Goal: Information Seeking & Learning: Learn about a topic

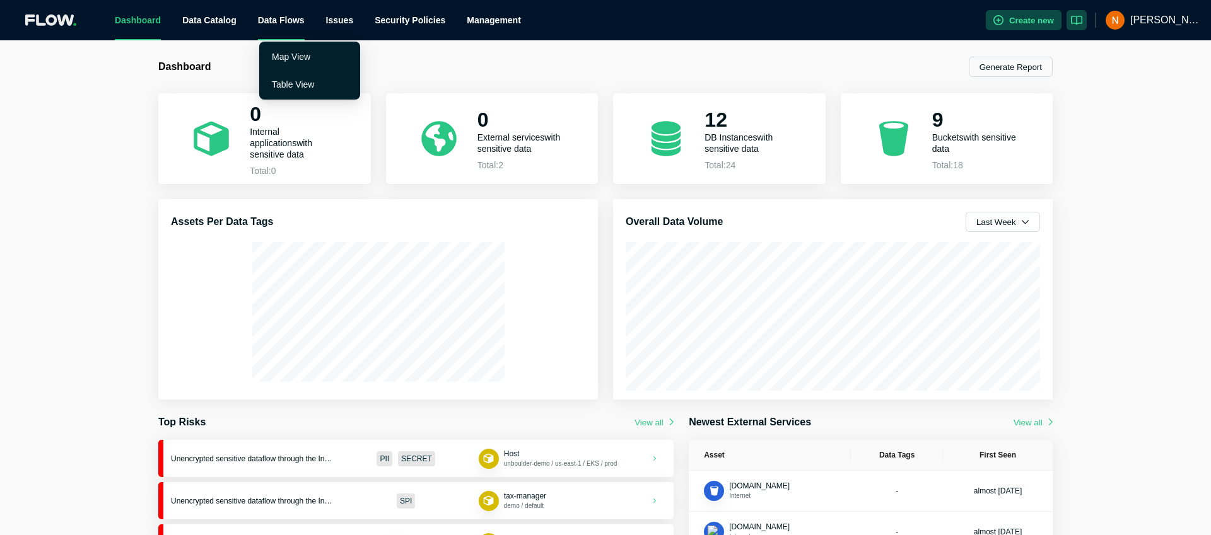
click at [285, 30] on div "Data Flows" at bounding box center [281, 20] width 47 height 40
click at [301, 57] on link "Map View" at bounding box center [291, 57] width 38 height 10
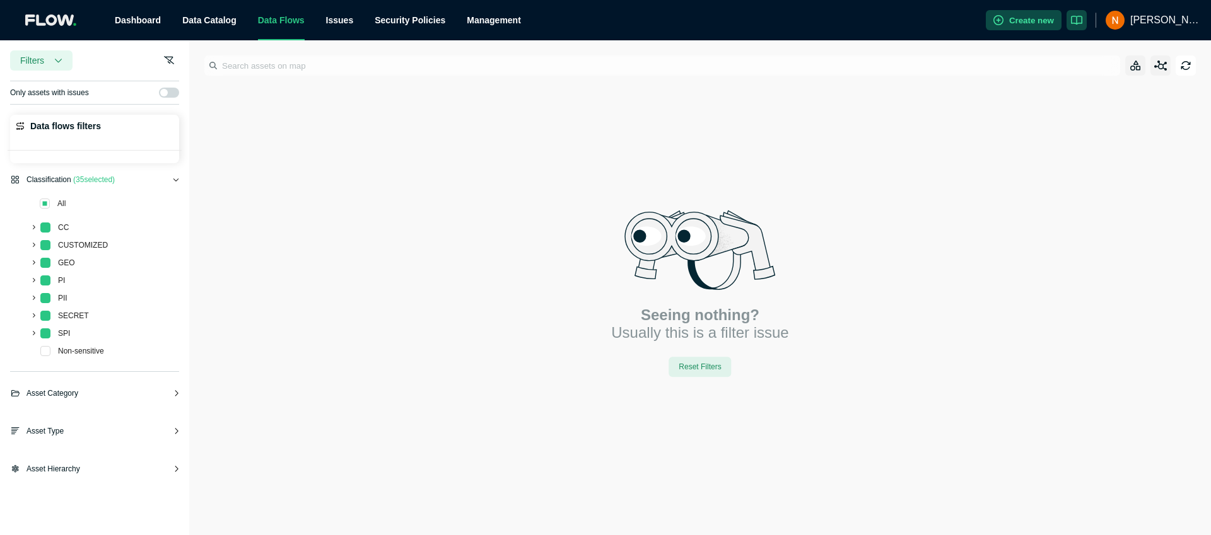
drag, startPoint x: 61, startPoint y: 204, endPoint x: 78, endPoint y: 207, distance: 18.1
click at [60, 204] on span "All" at bounding box center [61, 203] width 8 height 9
click at [45, 202] on span at bounding box center [45, 204] width 10 height 10
click at [59, 62] on icon "button" at bounding box center [58, 61] width 7 height 4
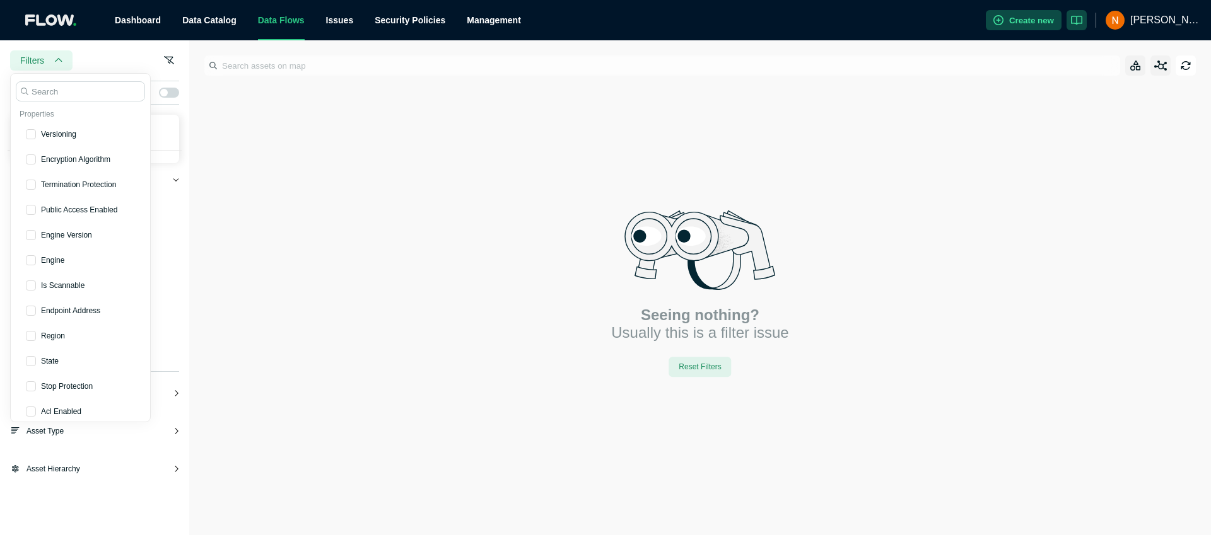
drag, startPoint x: 278, startPoint y: 177, endPoint x: 254, endPoint y: 186, distance: 26.1
click at [278, 177] on div "Seeing nothing? Usually this is a filter issue Reset Filters" at bounding box center [700, 287] width 1022 height 495
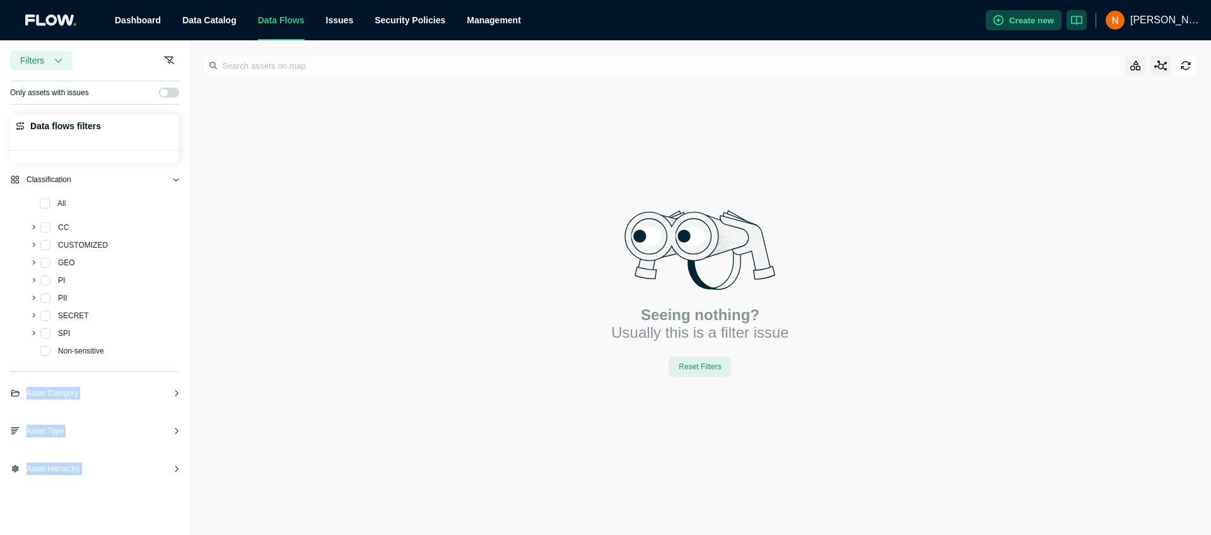
drag, startPoint x: 187, startPoint y: 201, endPoint x: 217, endPoint y: 203, distance: 30.3
click at [217, 203] on div "Filters Only assets with issues Data flows filters Classification All CC CUSTOM…" at bounding box center [605, 287] width 1211 height 495
click at [230, 201] on div "Seeing nothing? Usually this is a filter issue Reset Filters" at bounding box center [700, 287] width 1022 height 495
click at [1131, 66] on icon "button" at bounding box center [1135, 66] width 11 height 11
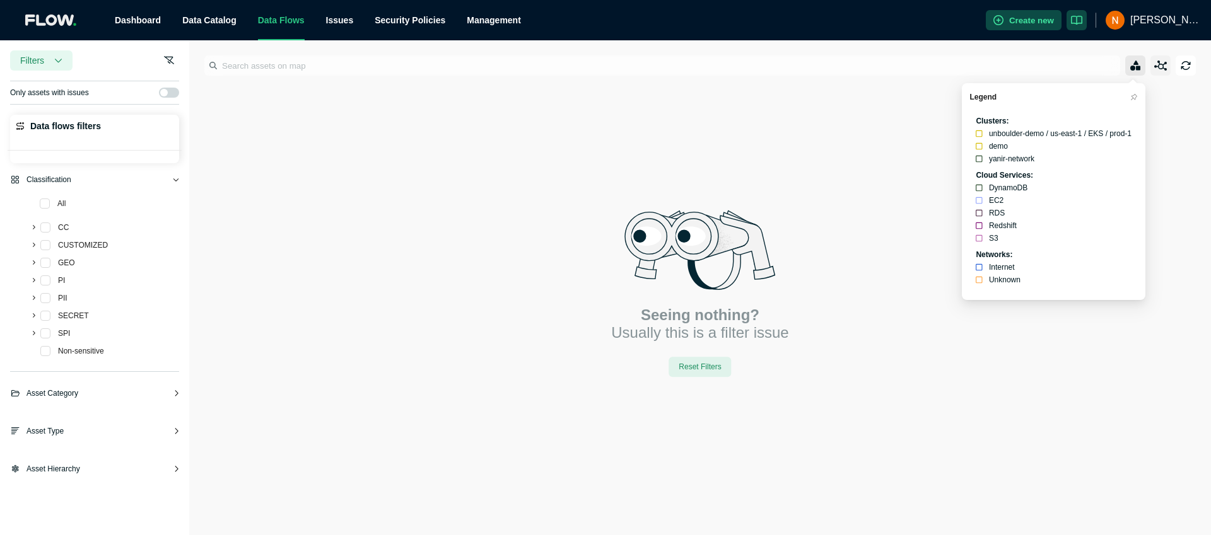
click at [1133, 66] on icon "button" at bounding box center [1135, 66] width 11 height 11
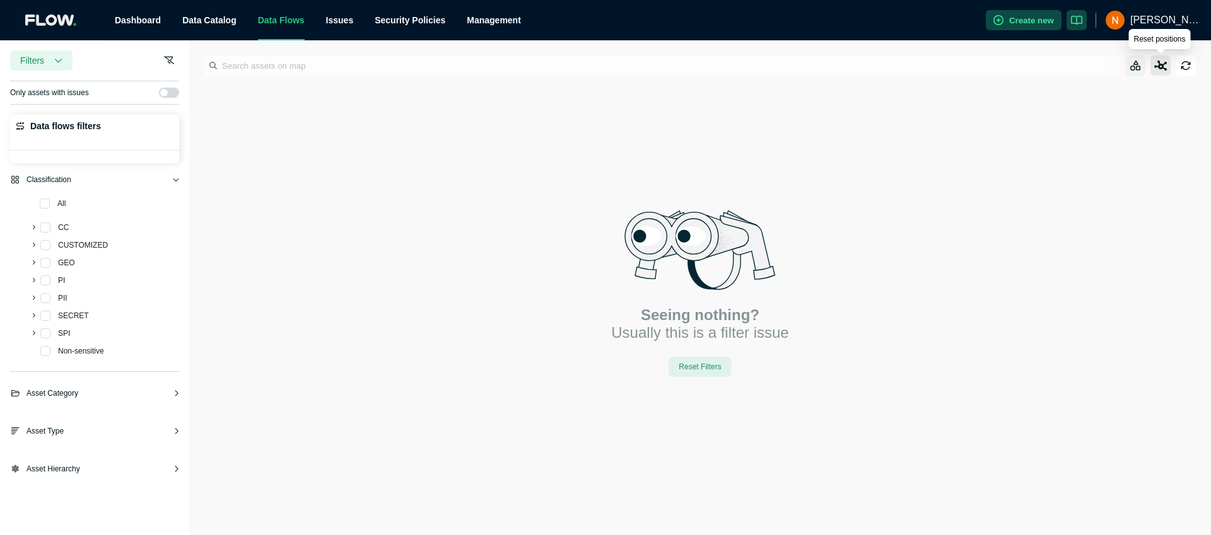
click at [1157, 70] on icon "button" at bounding box center [1160, 66] width 13 height 11
drag, startPoint x: 68, startPoint y: 128, endPoint x: 76, endPoint y: 139, distance: 13.6
click at [67, 128] on span "Data flows filters" at bounding box center [65, 126] width 71 height 13
click at [42, 230] on span at bounding box center [45, 228] width 10 height 10
click at [43, 230] on span at bounding box center [45, 228] width 10 height 10
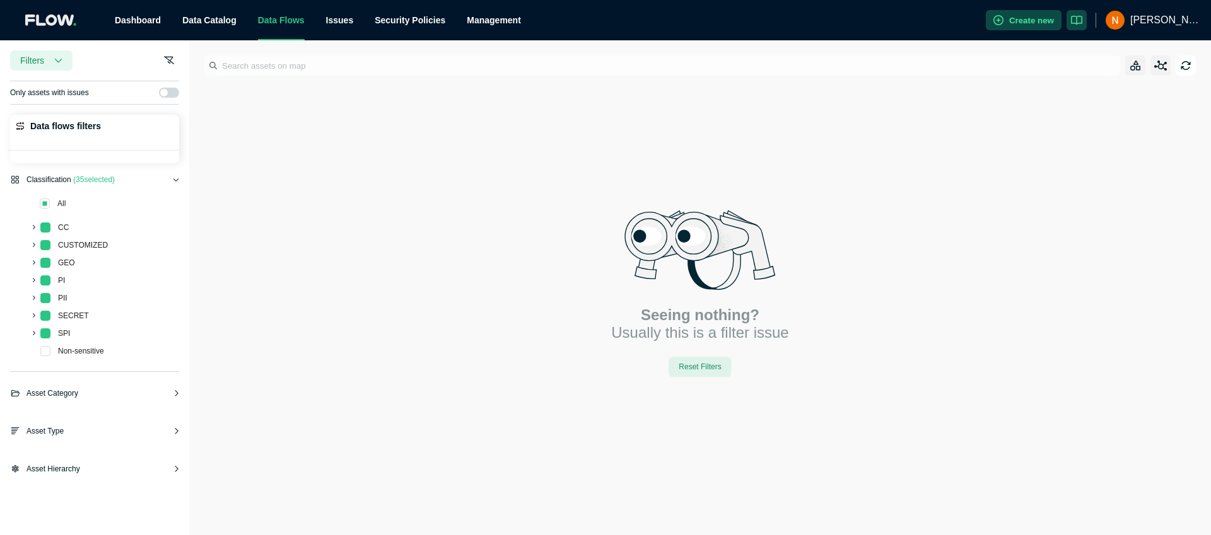
click at [34, 230] on icon at bounding box center [32, 227] width 5 height 5
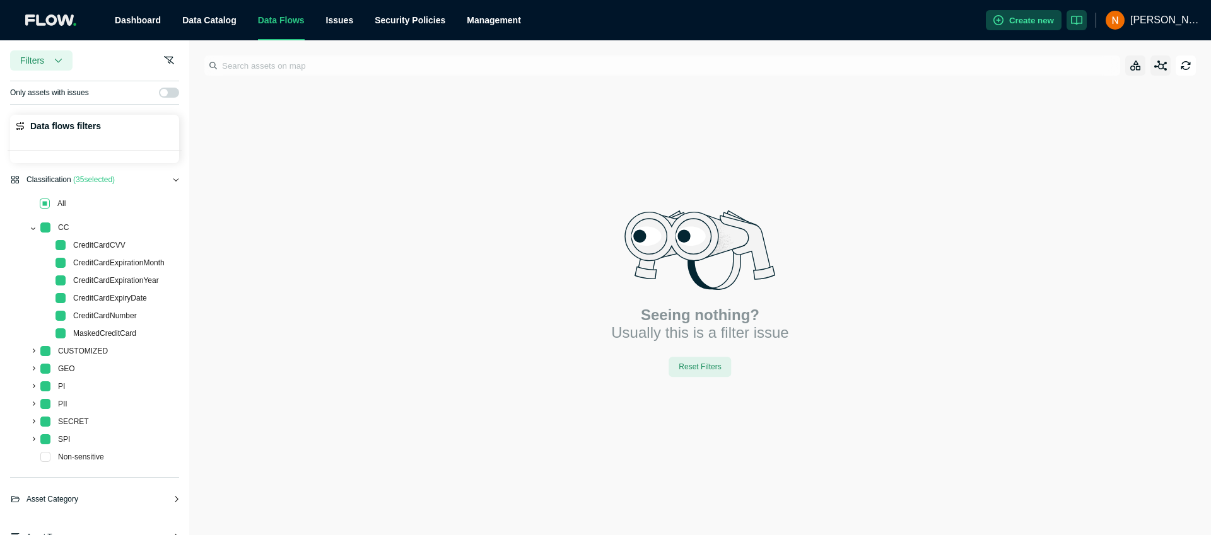
click at [45, 206] on span at bounding box center [45, 204] width 10 height 10
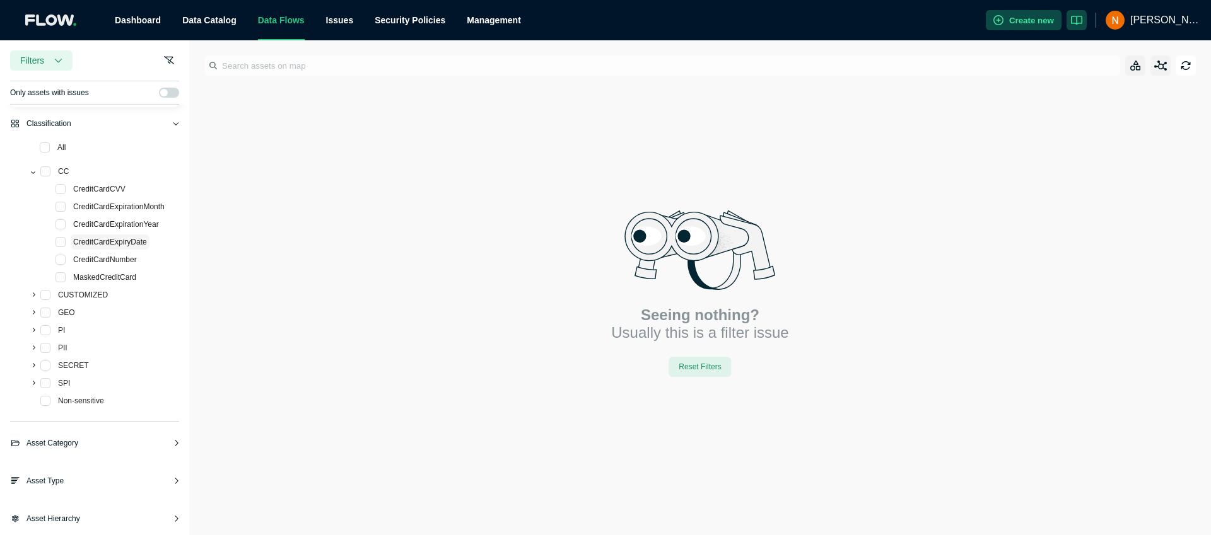
scroll to position [66, 0]
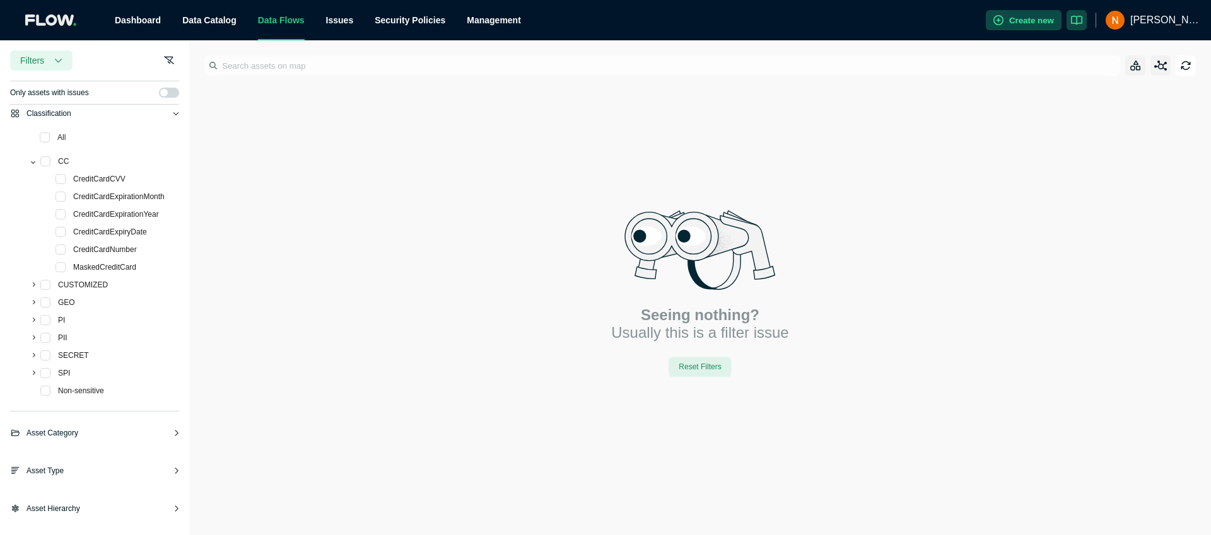
click at [125, 517] on div "Asset Hierarchy" at bounding box center [94, 514] width 169 height 23
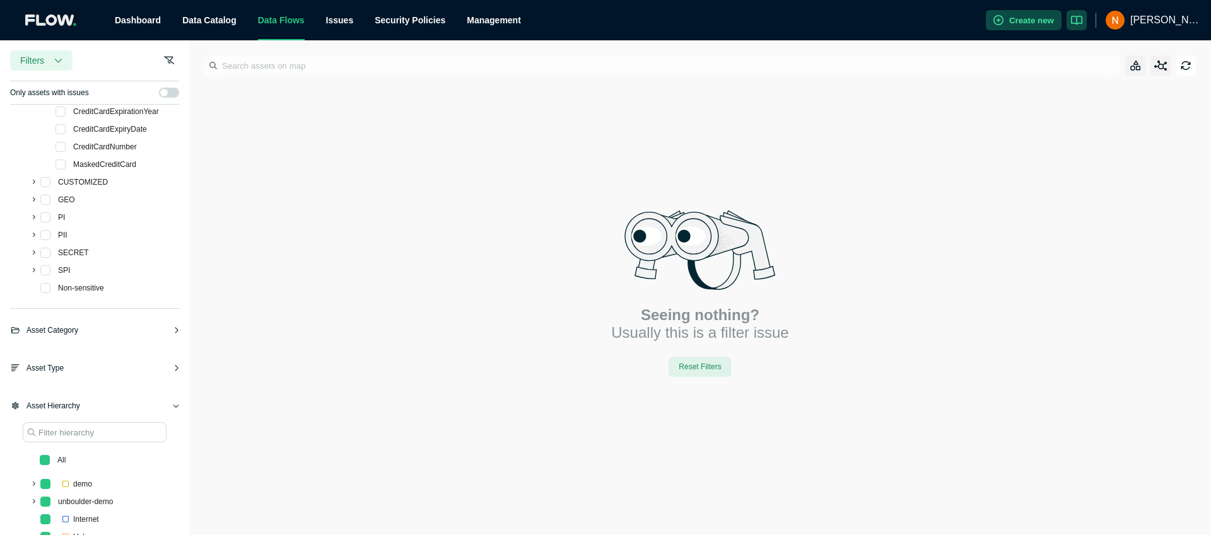
scroll to position [219, 0]
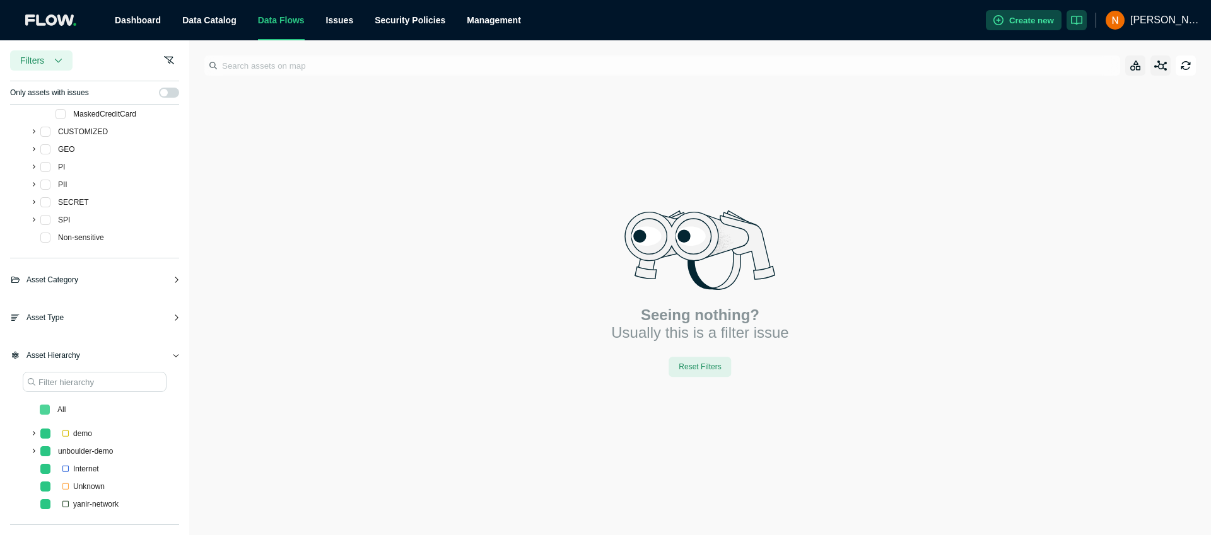
click at [44, 410] on span at bounding box center [45, 410] width 10 height 10
click at [49, 322] on span "Asset Type" at bounding box center [44, 318] width 37 height 13
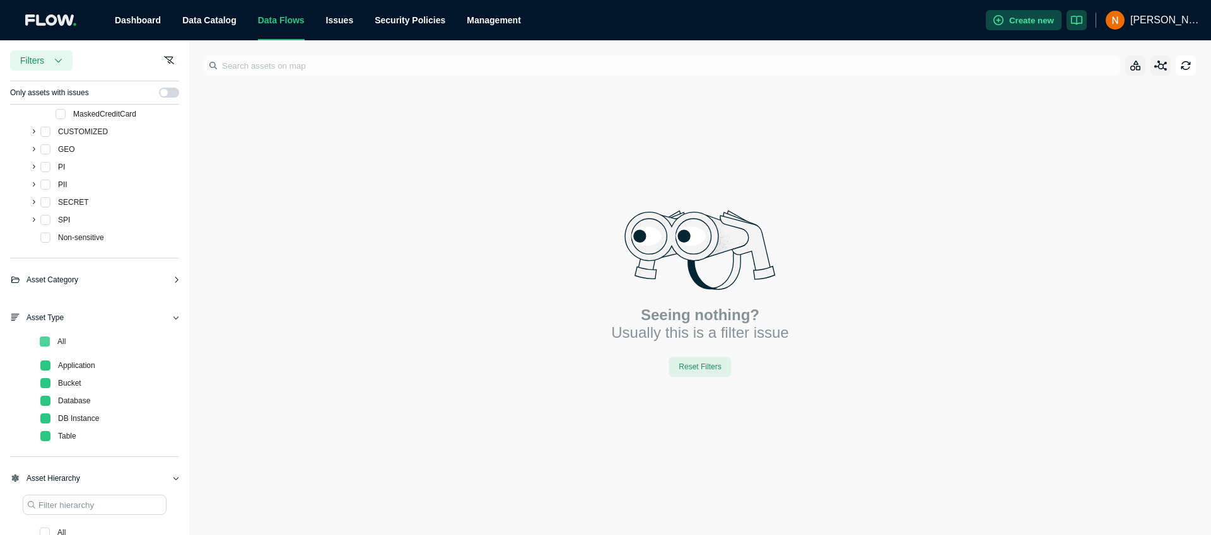
click at [45, 346] on span at bounding box center [45, 342] width 10 height 10
drag, startPoint x: 59, startPoint y: 278, endPoint x: 59, endPoint y: 291, distance: 12.6
click at [59, 279] on span "Asset Category" at bounding box center [52, 280] width 52 height 13
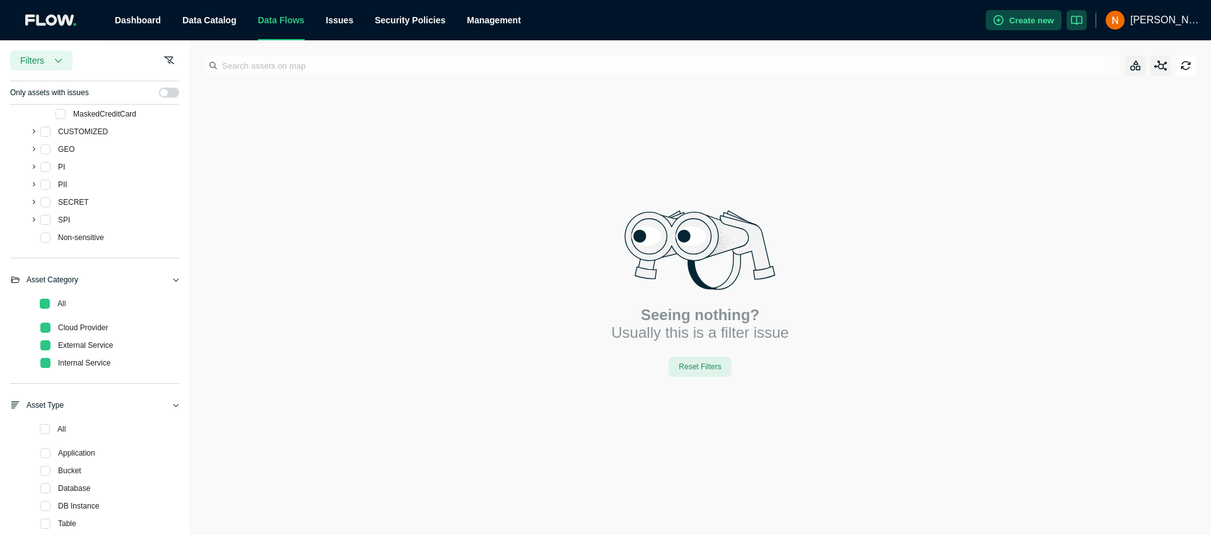
click at [52, 304] on div "All" at bounding box center [47, 305] width 44 height 18
click at [41, 304] on span at bounding box center [45, 304] width 10 height 10
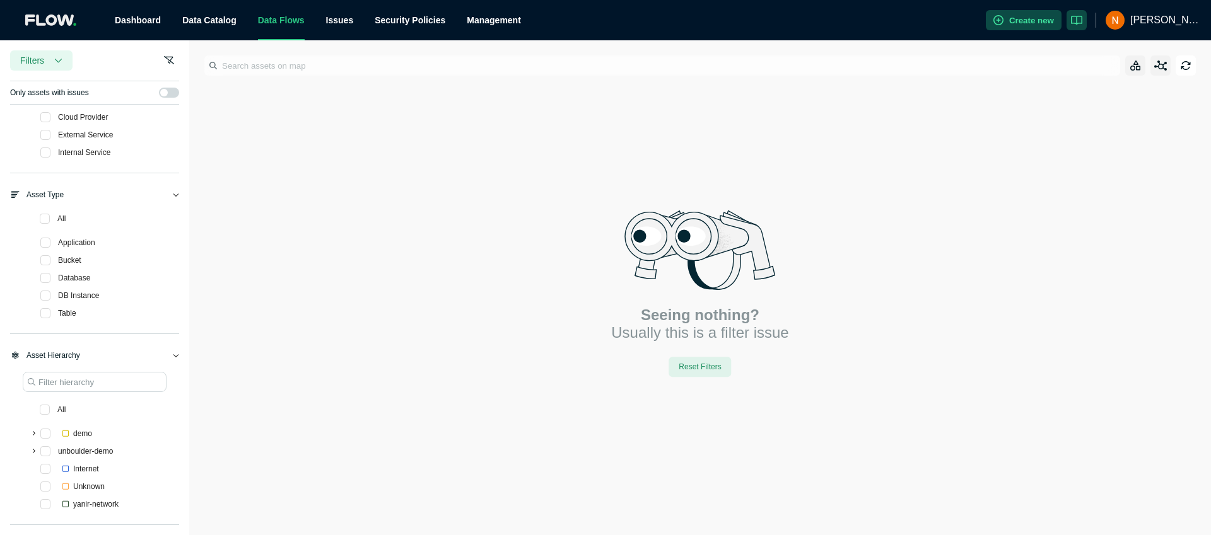
scroll to position [0, 0]
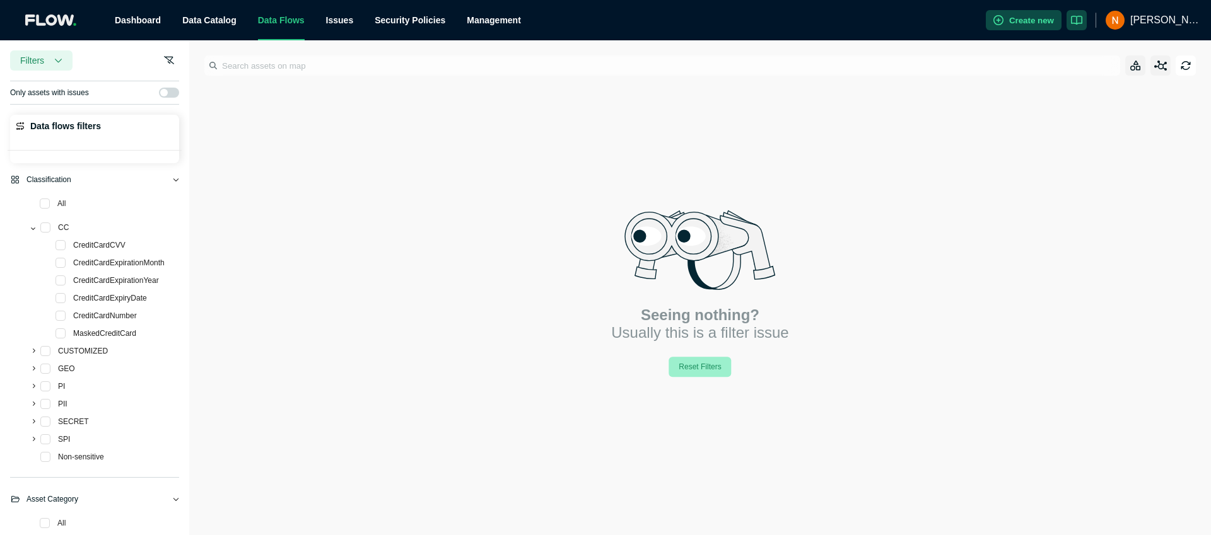
click at [714, 365] on button "Reset Filters" at bounding box center [699, 367] width 62 height 20
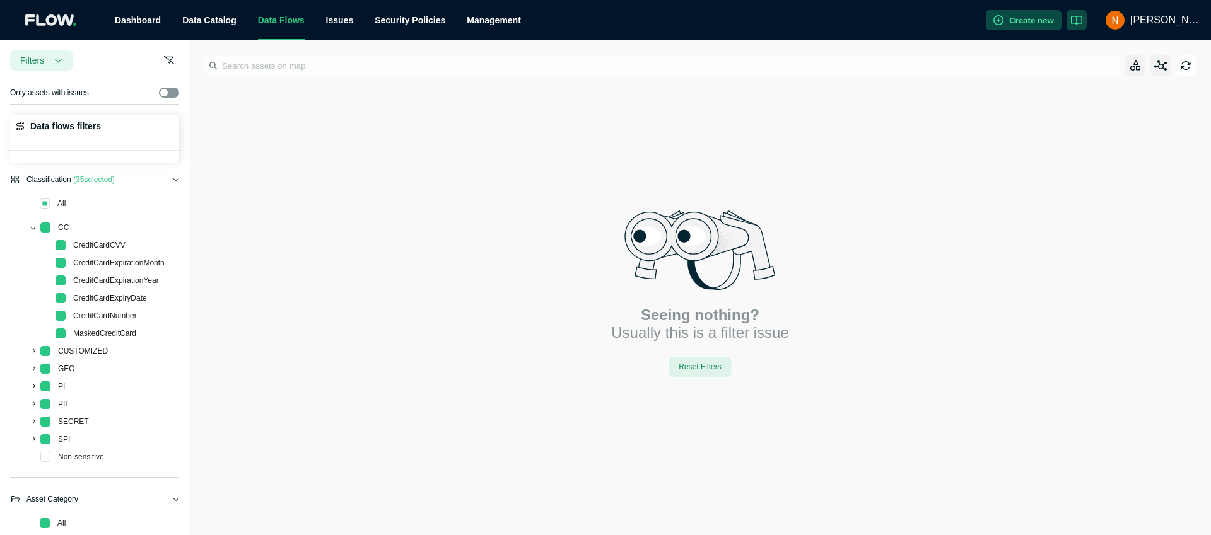
click at [173, 93] on input "checkbox" at bounding box center [171, 95] width 20 height 10
click at [163, 93] on input "checkbox" at bounding box center [171, 95] width 20 height 10
checkbox input "false"
click at [1051, 21] on button "Create new" at bounding box center [1024, 20] width 76 height 20
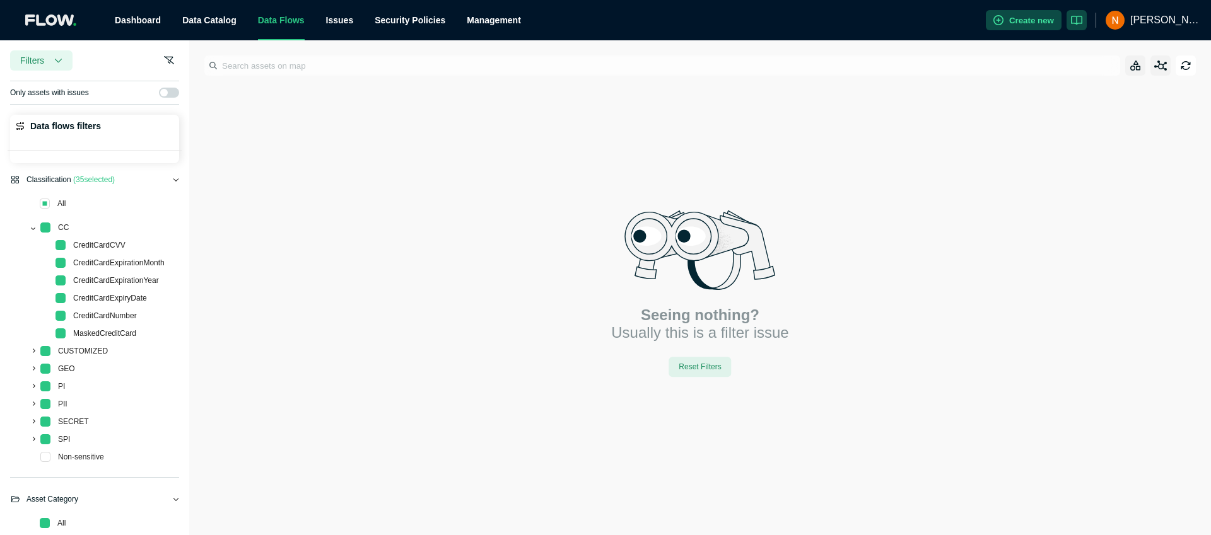
click at [257, 25] on ul "Dashboard Data Catalog Data Flows Issues Security Policies Management" at bounding box center [545, 20] width 882 height 40
click at [279, 23] on span "Data Flows" at bounding box center [281, 20] width 47 height 10
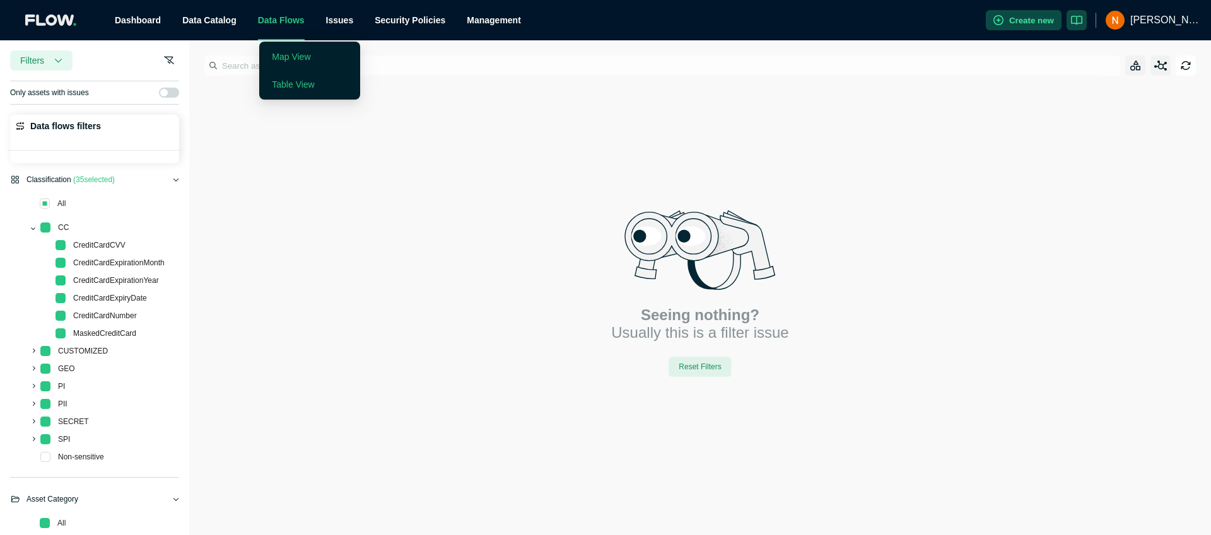
click at [299, 81] on link "Table View" at bounding box center [293, 84] width 42 height 10
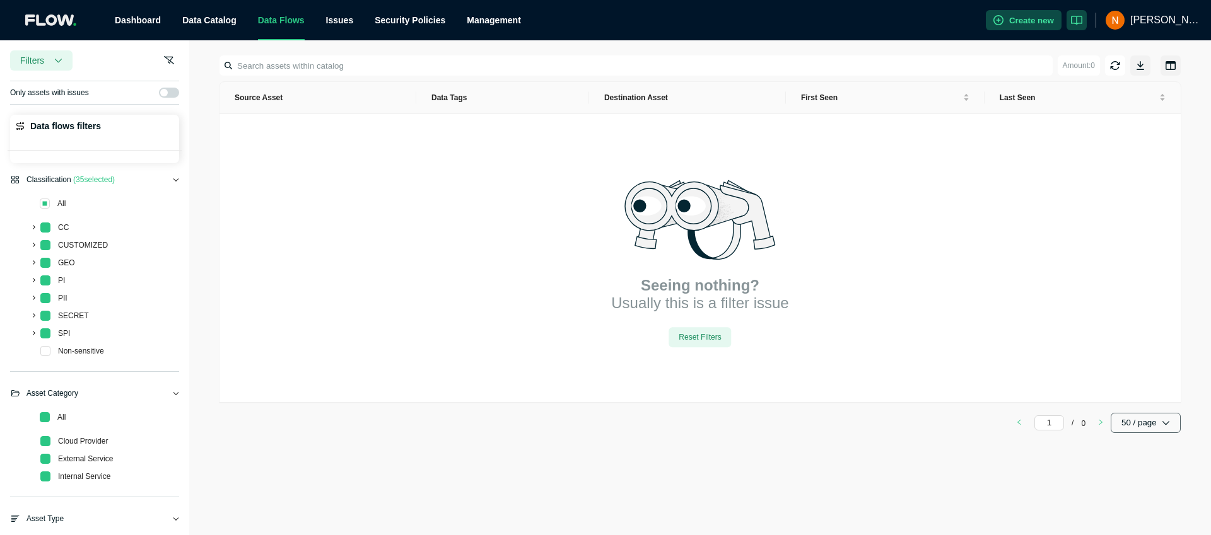
click at [1171, 426] on button "50 / page" at bounding box center [1146, 423] width 70 height 20
click at [1164, 424] on icon "button" at bounding box center [1166, 423] width 8 height 8
click at [53, 351] on div "Non-sensitive" at bounding box center [58, 353] width 96 height 18
click at [43, 351] on span at bounding box center [45, 351] width 10 height 10
click at [44, 352] on span at bounding box center [45, 351] width 10 height 10
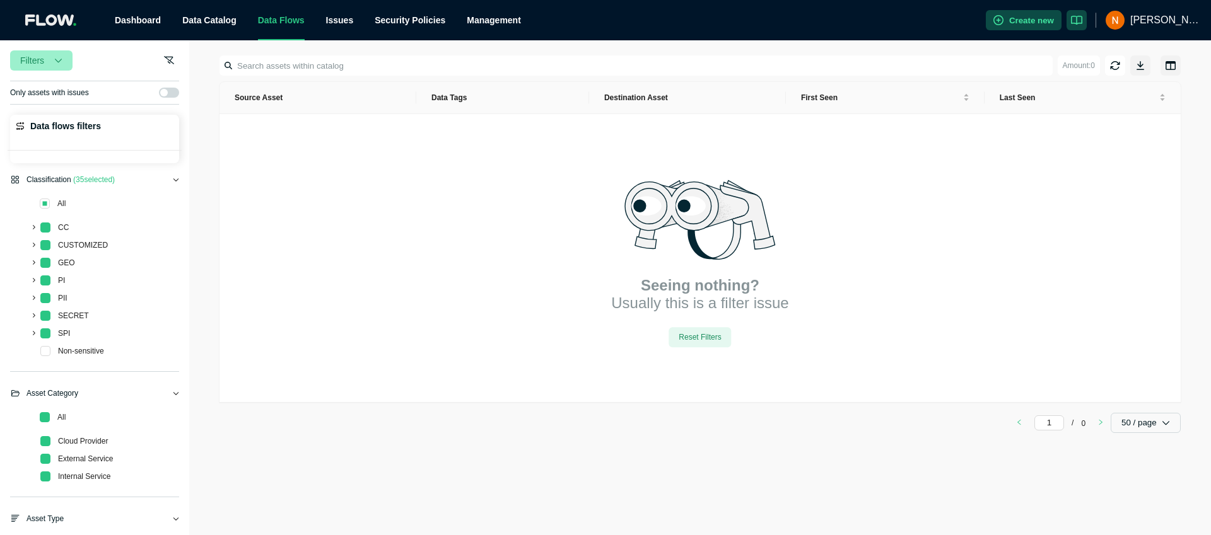
click at [49, 61] on button "Filters" at bounding box center [41, 60] width 62 height 20
click at [171, 61] on icon "button" at bounding box center [169, 60] width 11 height 8
click at [53, 61] on button "Filters" at bounding box center [41, 60] width 62 height 20
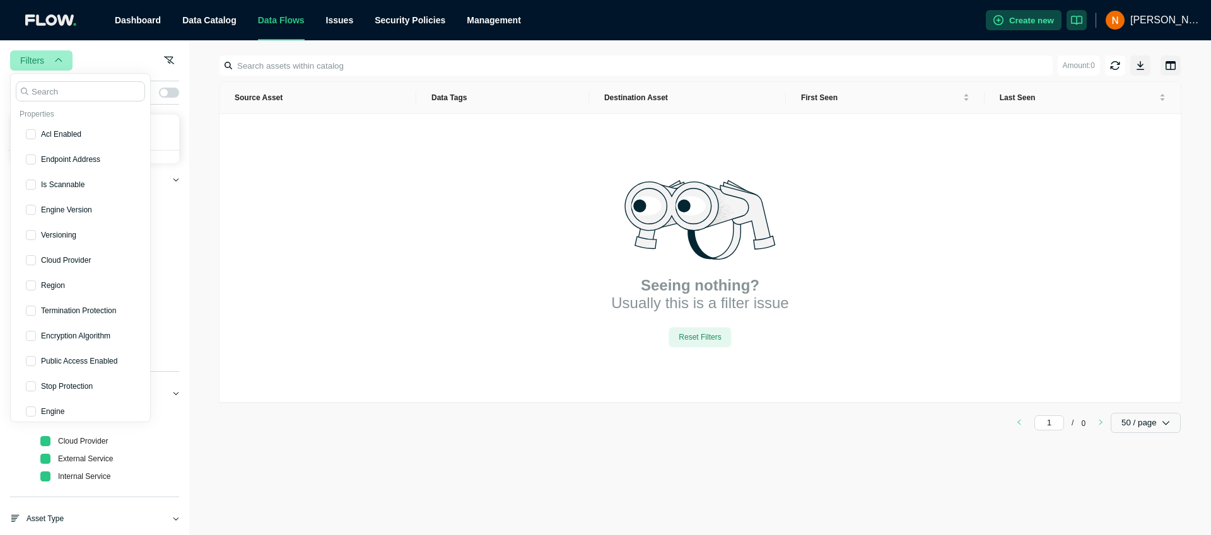
click at [53, 61] on button "Filters" at bounding box center [41, 60] width 62 height 20
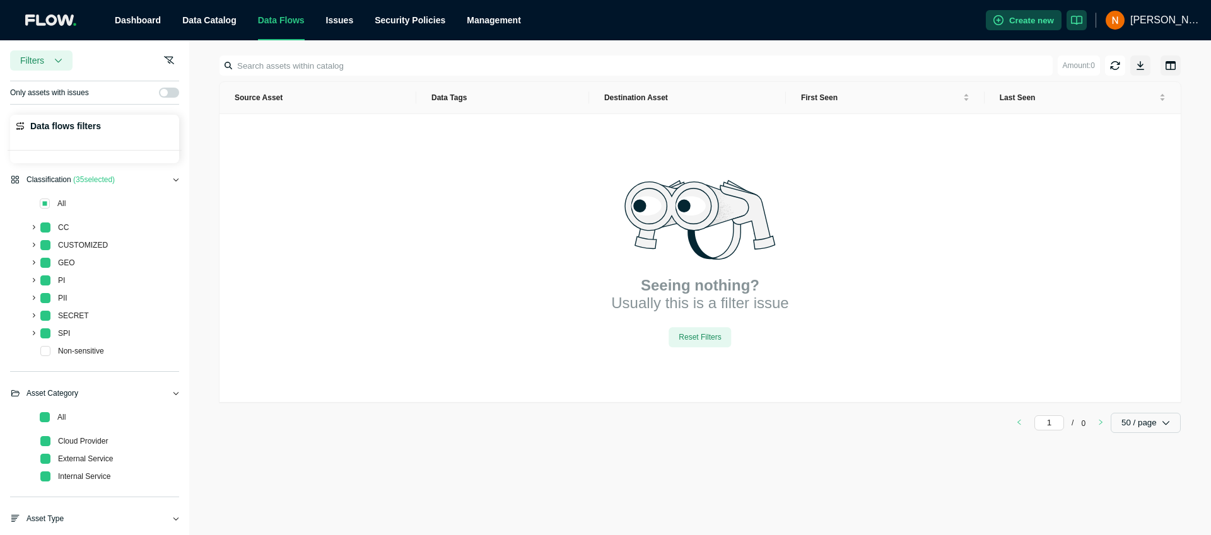
scroll to position [1, 0]
click at [58, 220] on span "CC" at bounding box center [63, 226] width 16 height 15
click at [58, 226] on span "CC" at bounding box center [63, 227] width 11 height 9
click at [38, 228] on span at bounding box center [32, 226] width 15 height 15
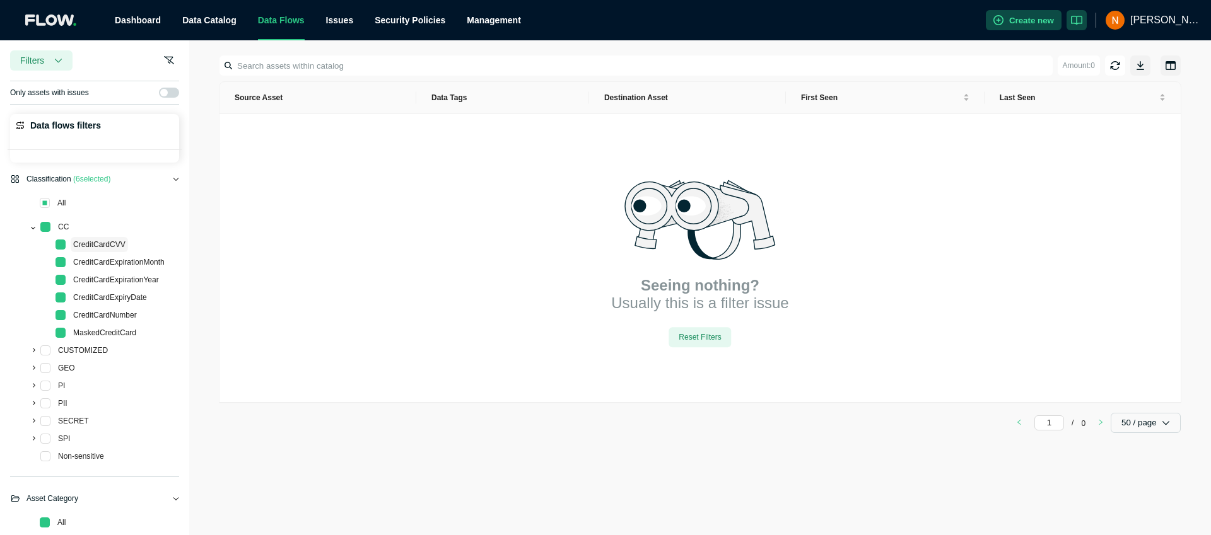
click at [89, 247] on span "CreditCardCVV" at bounding box center [99, 244] width 52 height 9
click at [39, 230] on span at bounding box center [32, 226] width 15 height 15
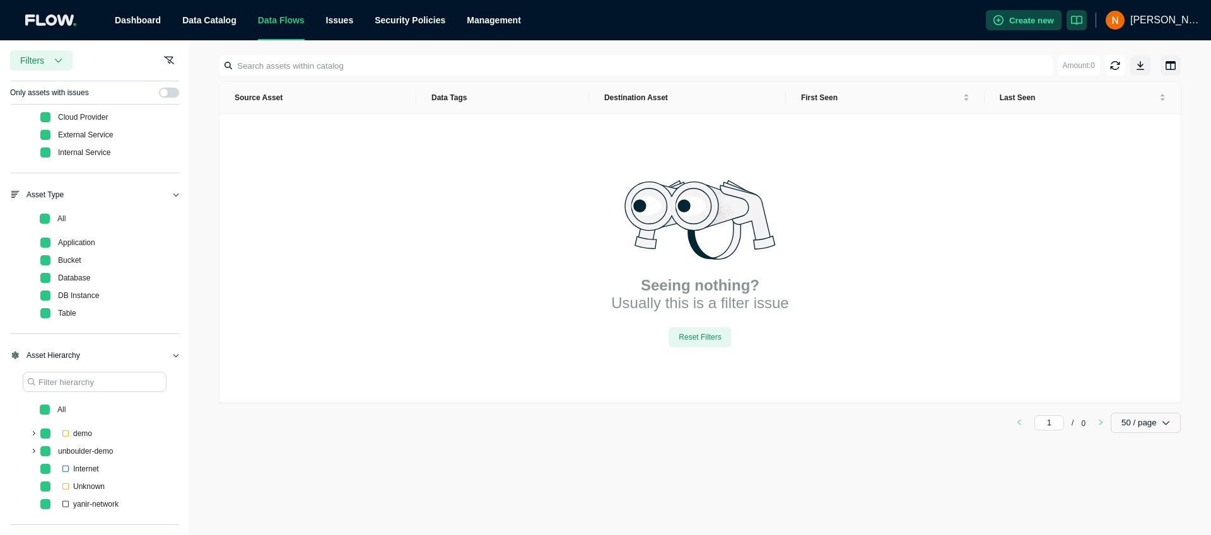
scroll to position [324, 0]
click at [46, 434] on span at bounding box center [45, 434] width 10 height 10
click at [136, 20] on link "Dashboard" at bounding box center [138, 20] width 46 height 10
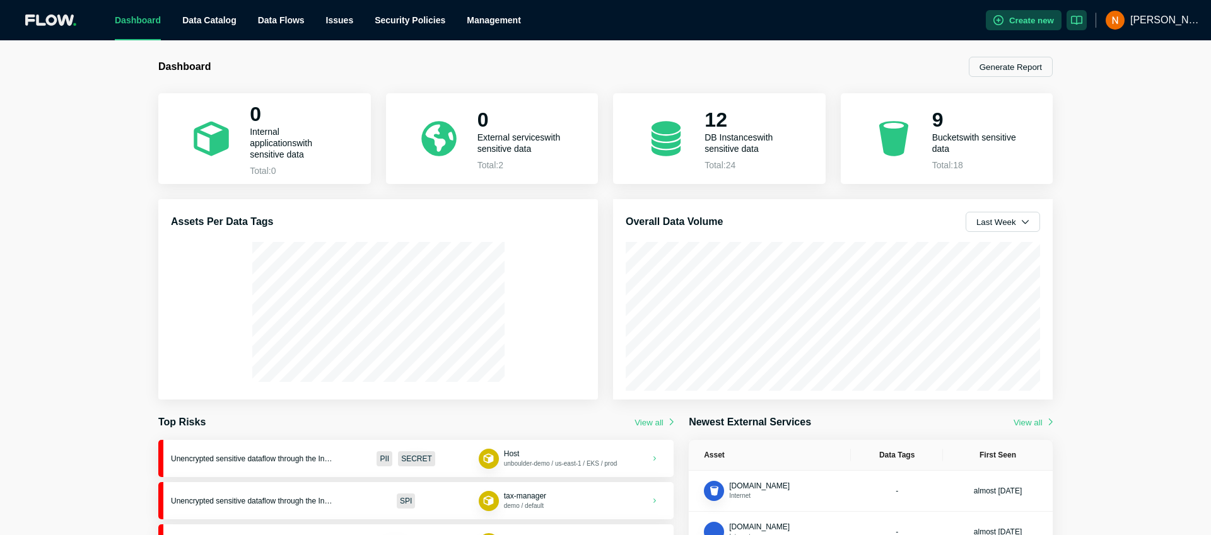
scroll to position [126, 0]
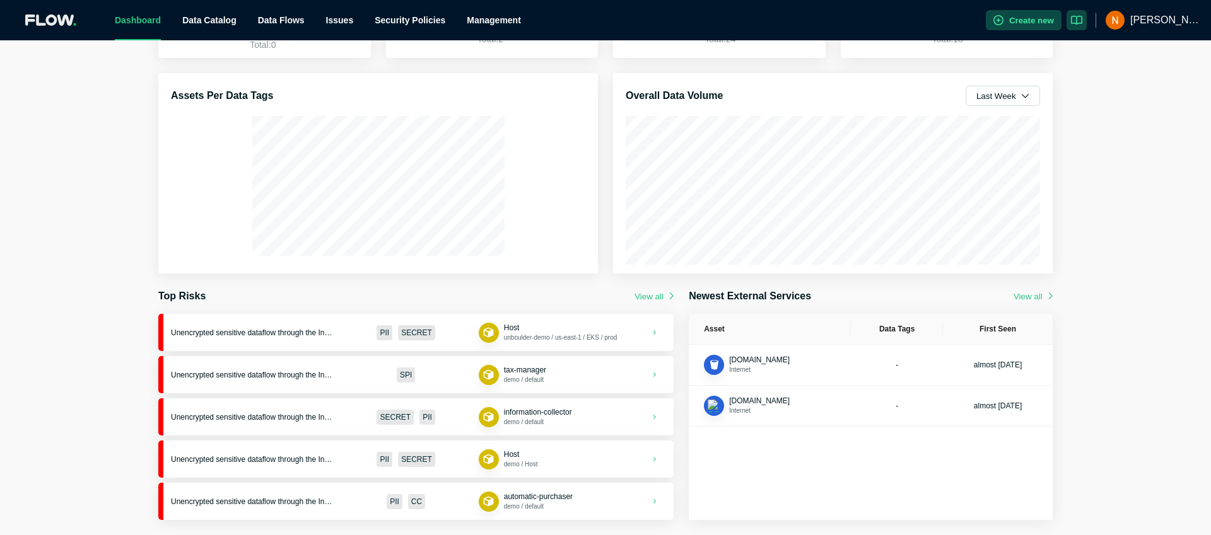
click at [263, 341] on link "Unencrypted sensitive dataflow through the Internet PII SECRET Host unboulder-d…" at bounding box center [415, 332] width 515 height 37
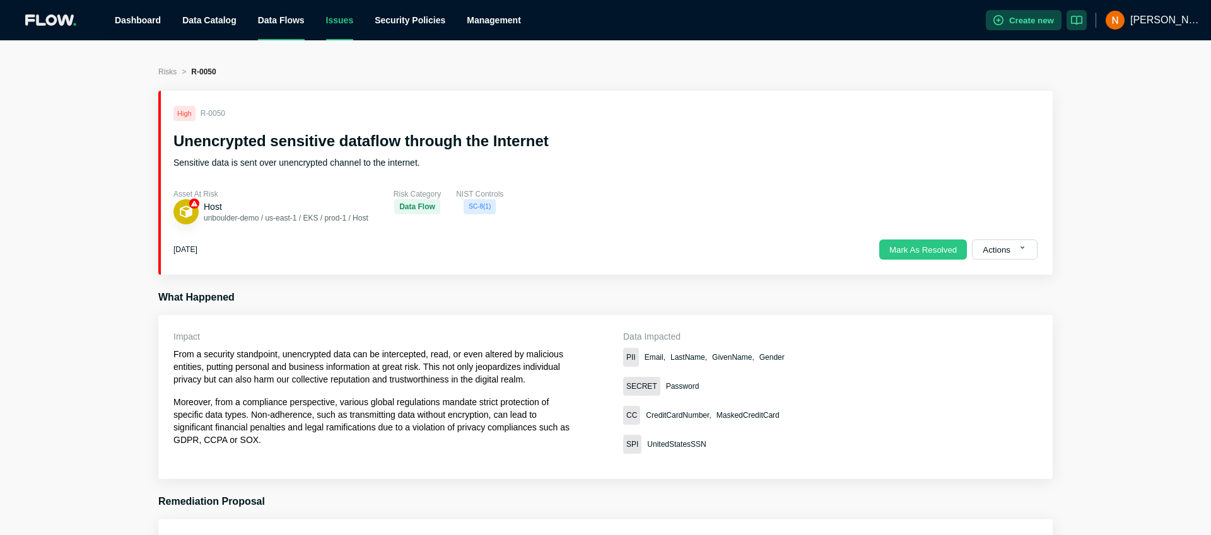
click at [302, 25] on span "Data Flows" at bounding box center [281, 20] width 47 height 10
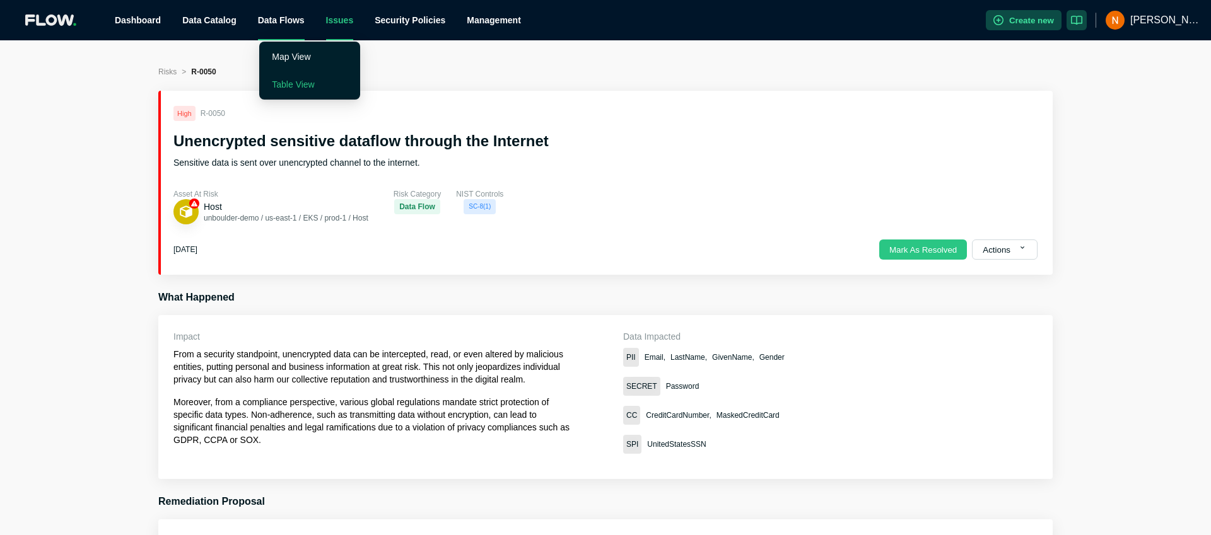
click at [293, 81] on link "Table View" at bounding box center [293, 84] width 42 height 10
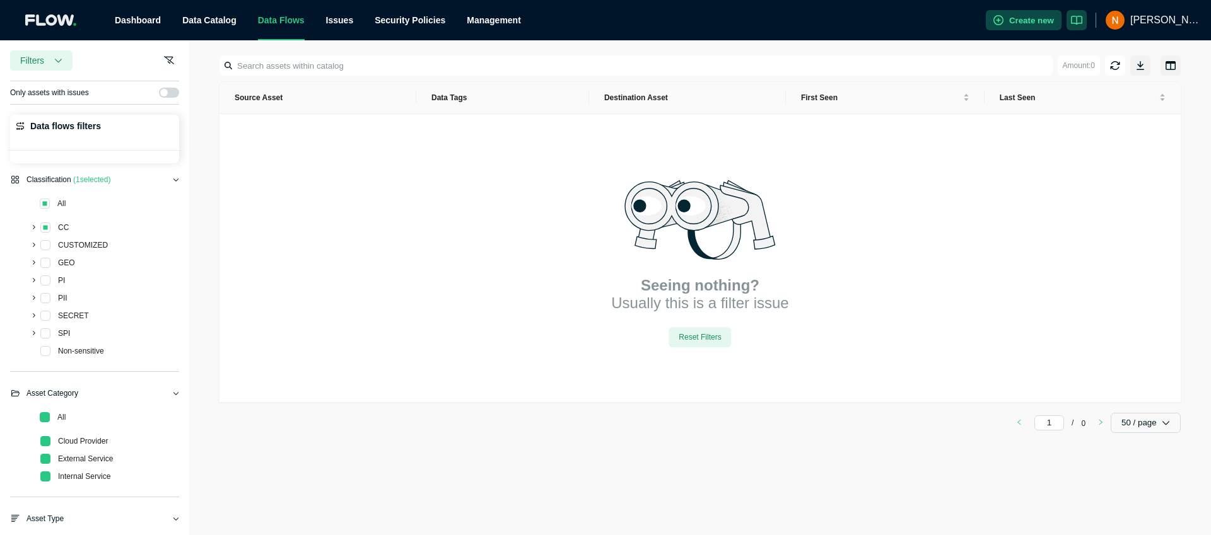
click at [277, 71] on input at bounding box center [637, 65] width 831 height 20
